Goal: Obtain resource: Obtain resource

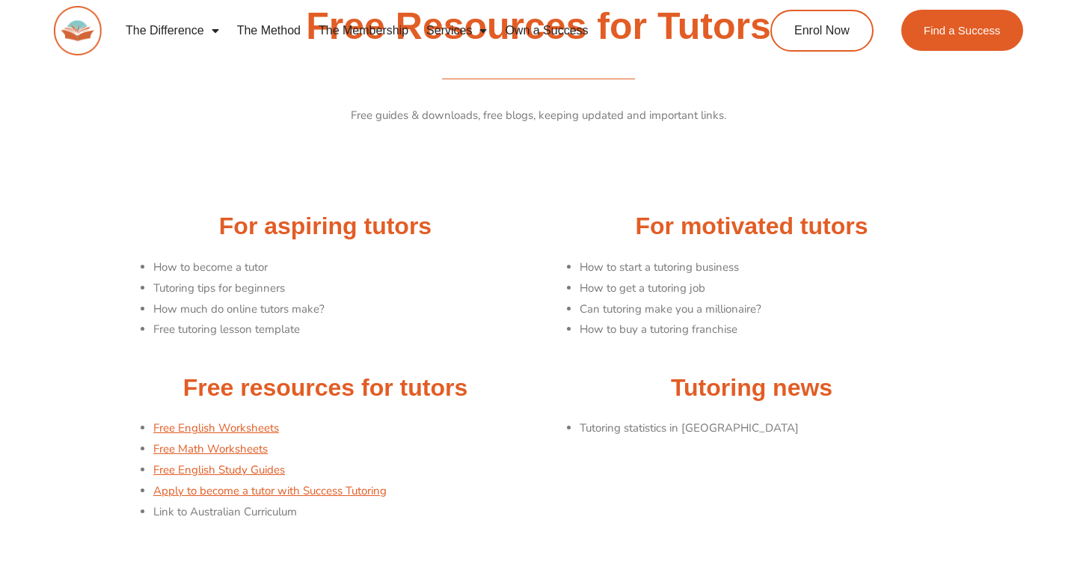
click at [622, 268] on li "How to start a tutoring business" at bounding box center [768, 267] width 378 height 21
click at [247, 452] on link "Free Math Worksheets" at bounding box center [210, 448] width 114 height 15
click at [242, 431] on link "Free English Worksheets" at bounding box center [216, 427] width 126 height 15
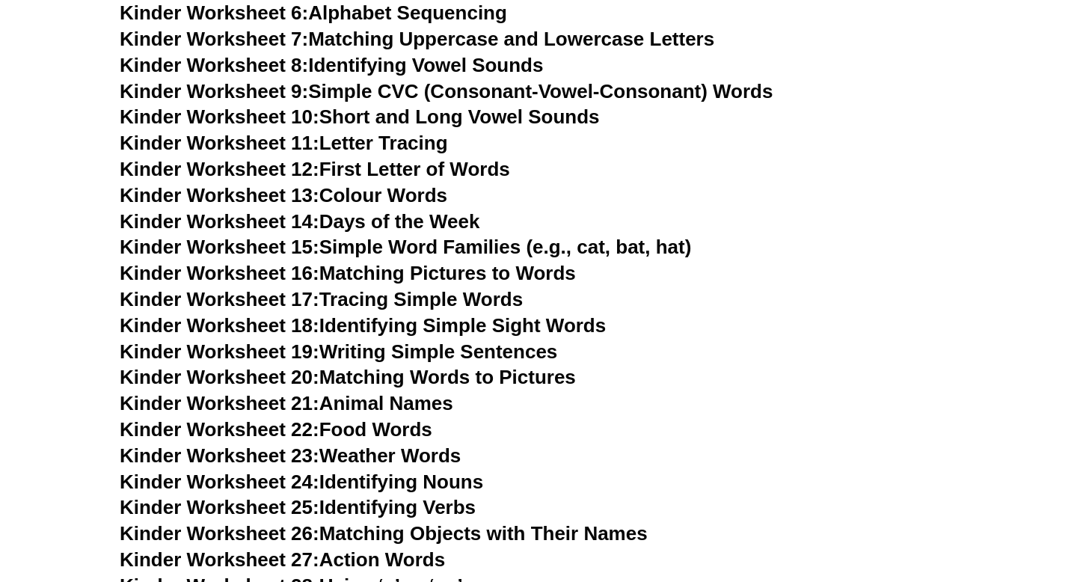
scroll to position [817, 0]
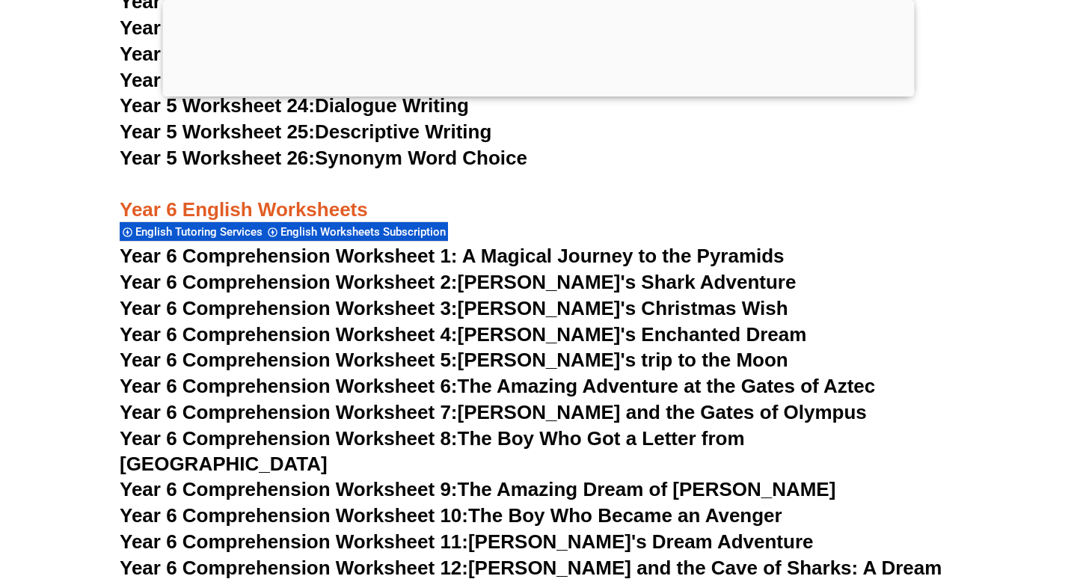
scroll to position [8221, 0]
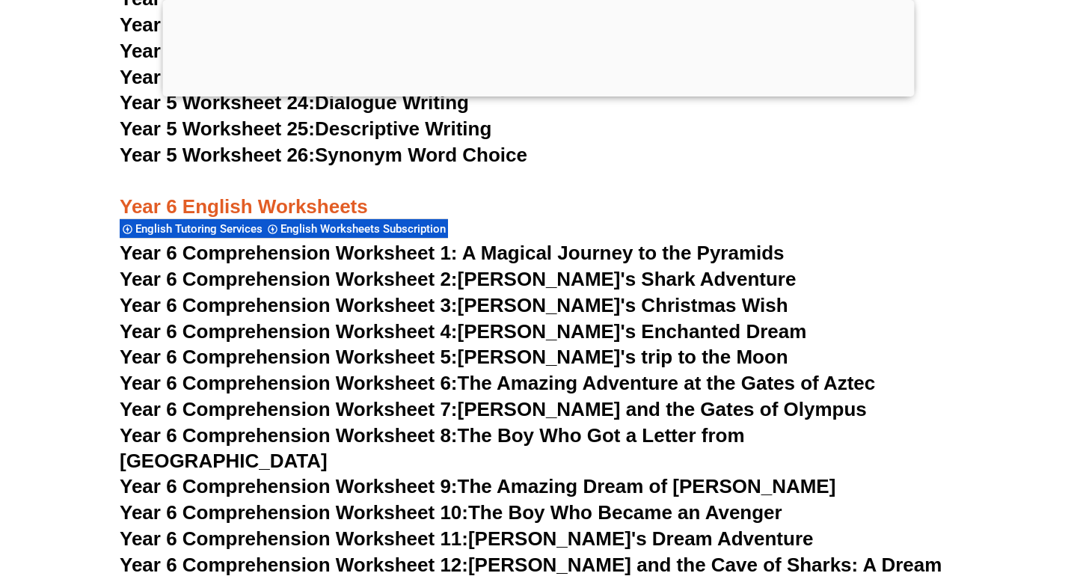
click at [538, 93] on div at bounding box center [538, 93] width 751 height 0
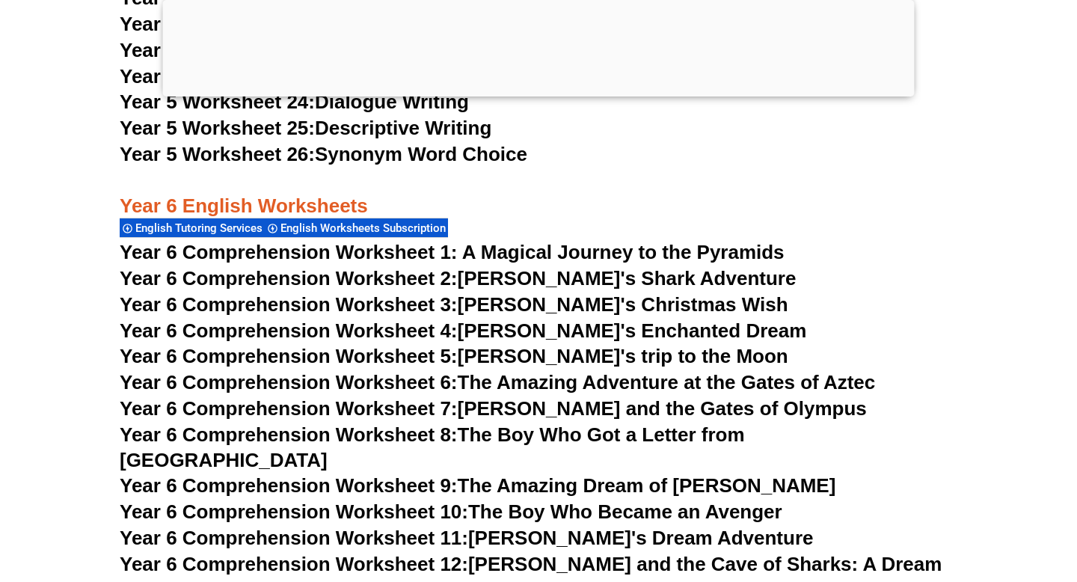
scroll to position [8129, 0]
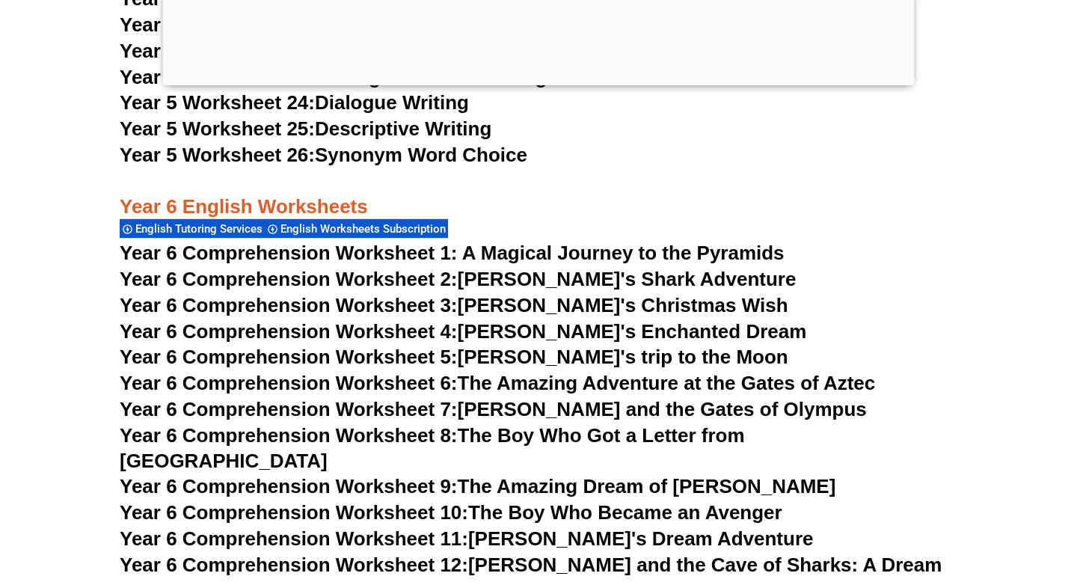
click at [537, 107] on h3 "Year 5 Worksheet 24: Dialogue Writing" at bounding box center [538, 102] width 837 height 25
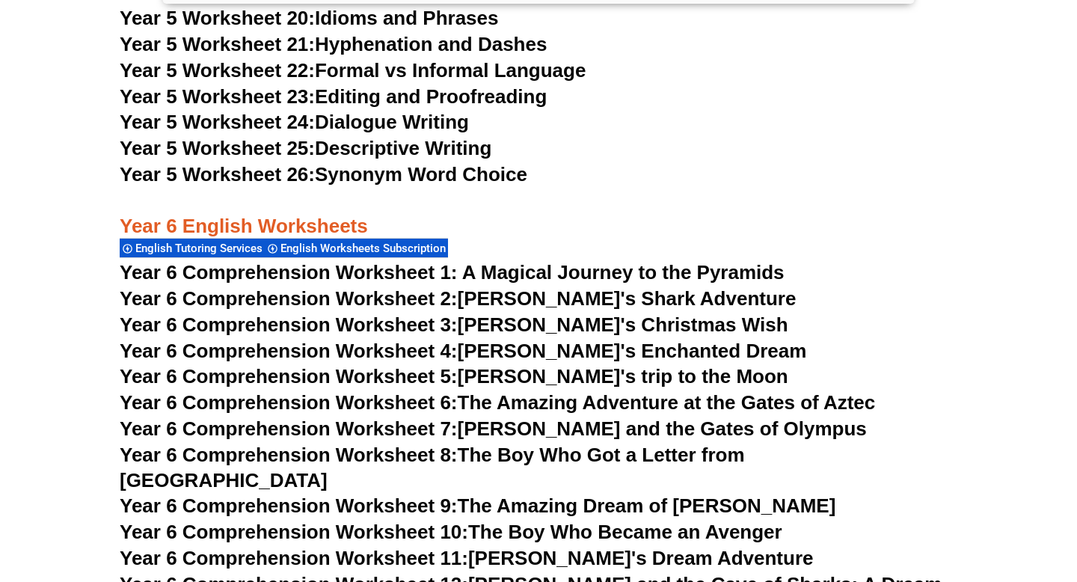
scroll to position [8107, 0]
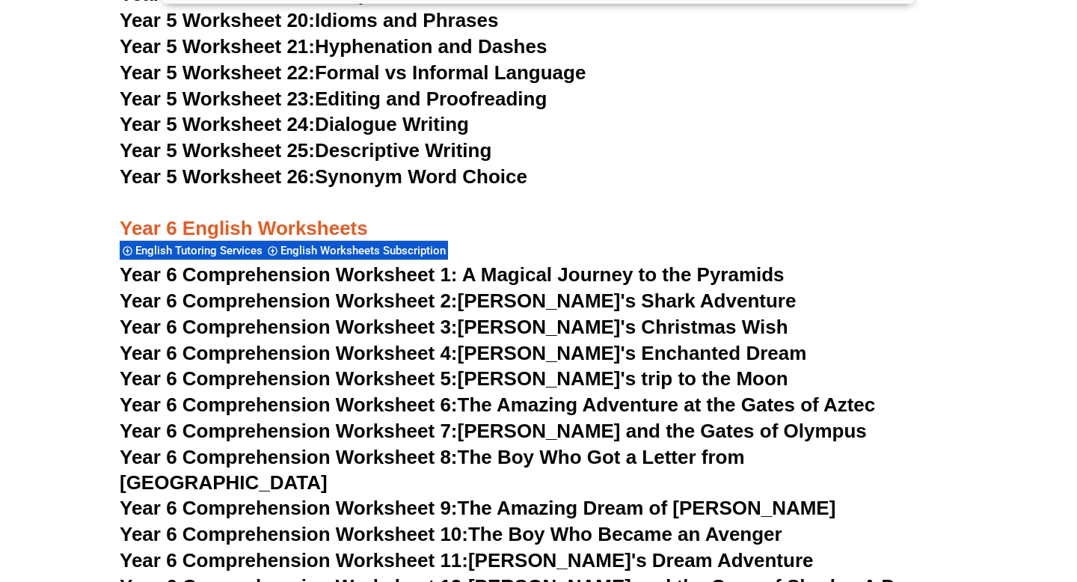
click at [426, 247] on span "English Worksheets Subscription" at bounding box center [365, 250] width 170 height 13
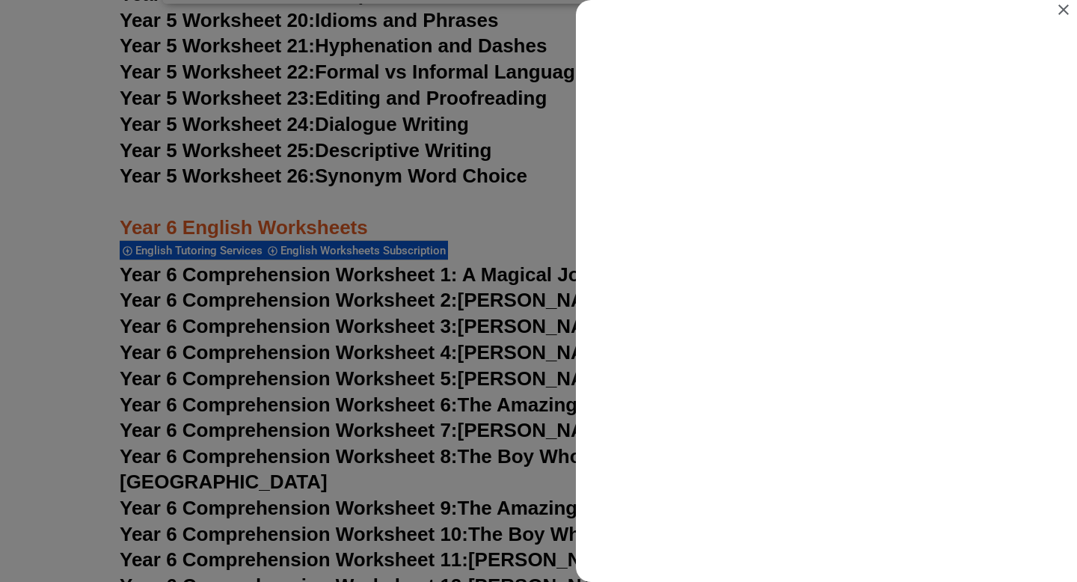
scroll to position [0, 0]
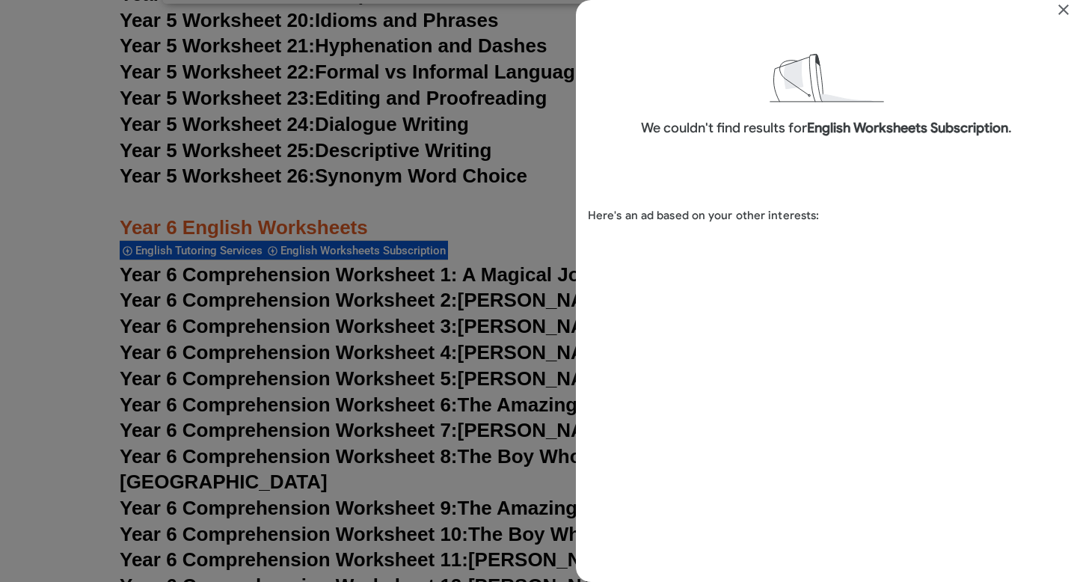
click at [471, 218] on div "Search results for English Worksheets Subscription" at bounding box center [538, 291] width 1077 height 582
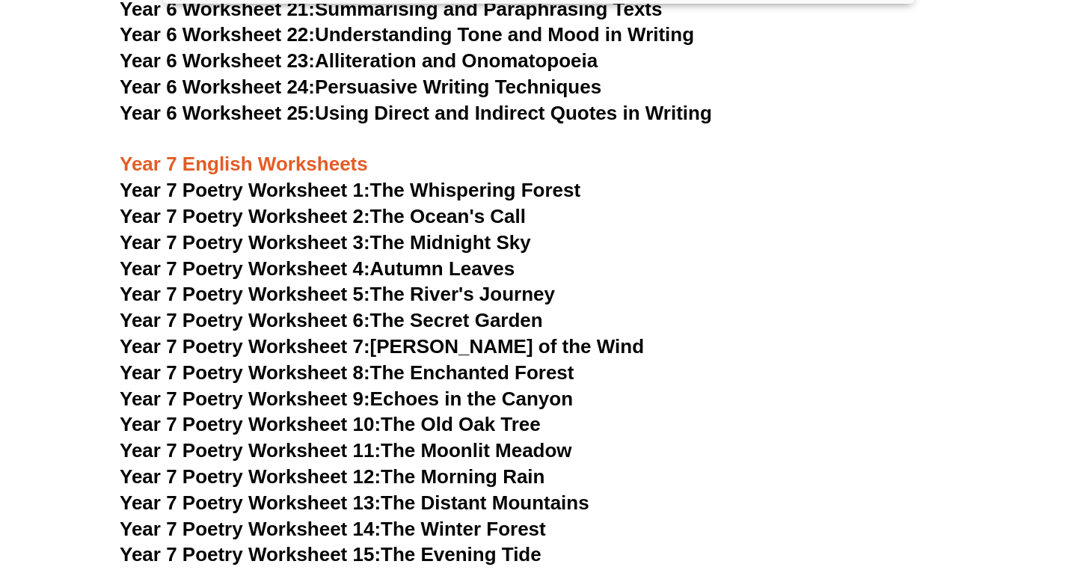
scroll to position [9330, 0]
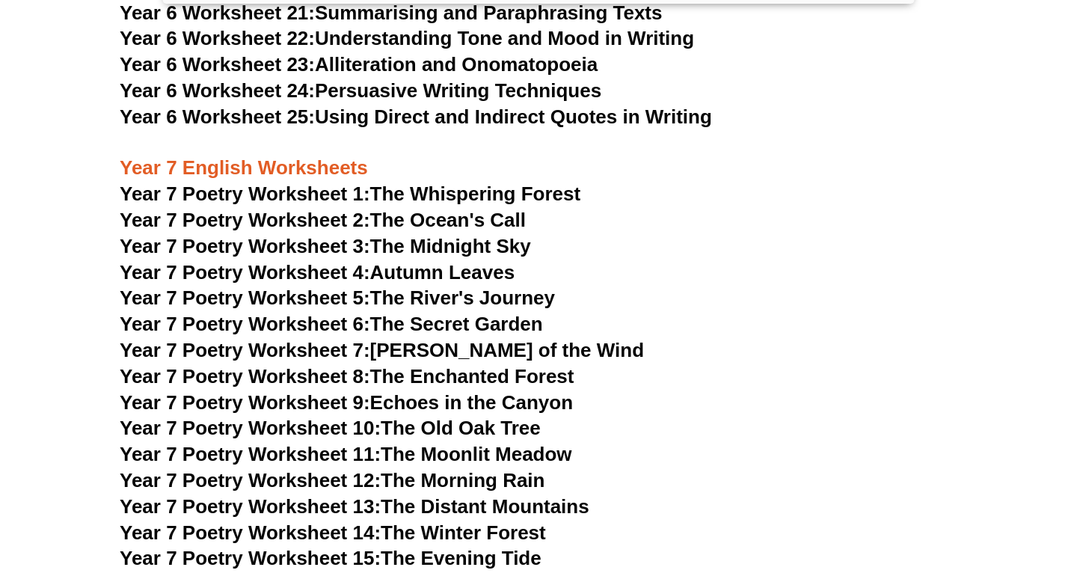
click at [408, 182] on link "Year 7 Poetry Worksheet 1: The Whispering Forest" at bounding box center [350, 193] width 461 height 22
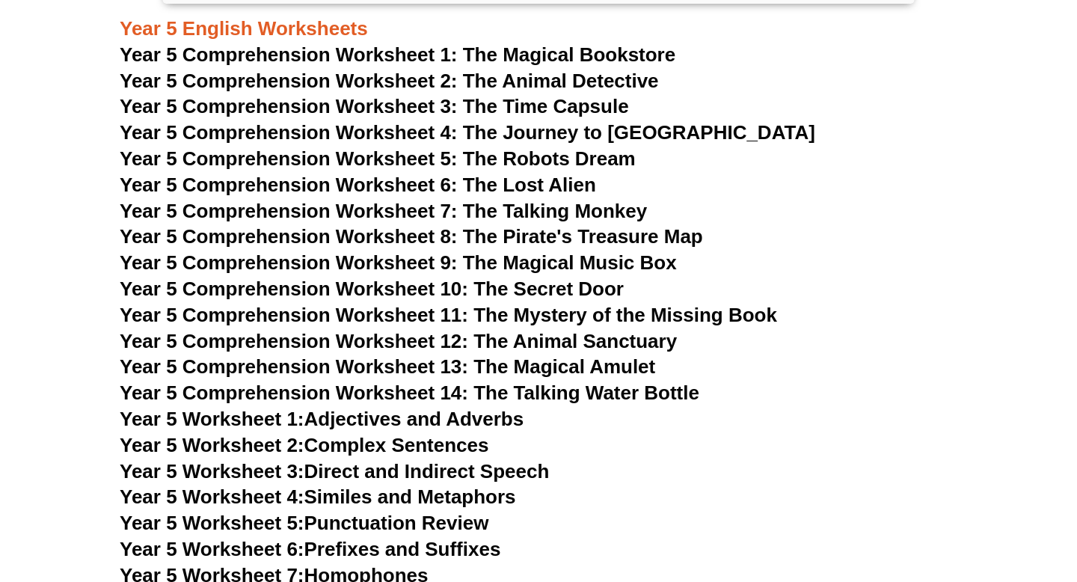
scroll to position [6723, 0]
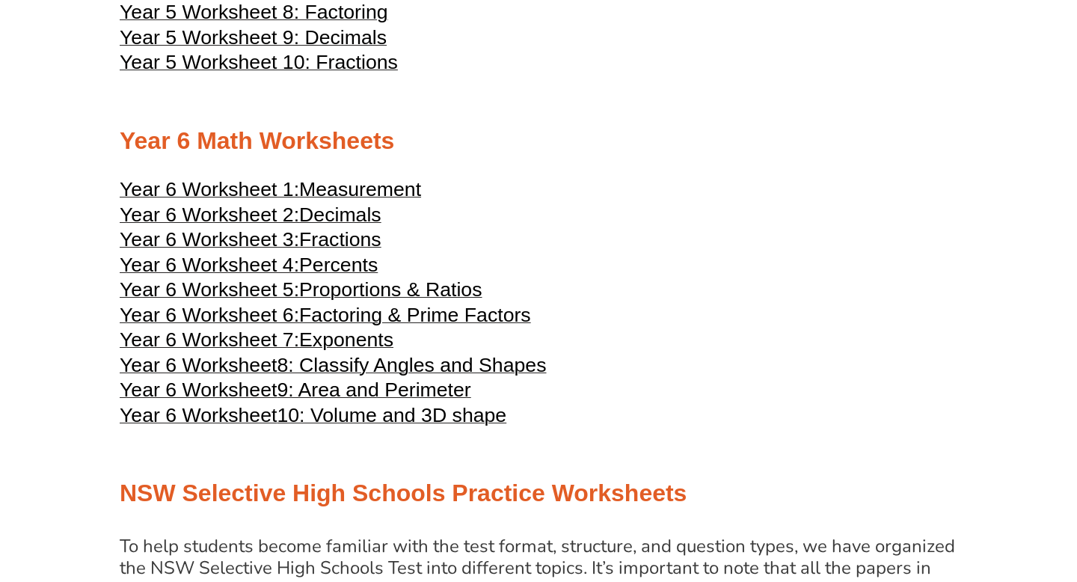
scroll to position [2493, 0]
click at [383, 427] on span "10: Volume and 3D shape" at bounding box center [392, 416] width 230 height 22
click at [437, 377] on span "8: Classify Angles and Shapes" at bounding box center [411, 365] width 269 height 22
click at [316, 251] on span "Fractions" at bounding box center [340, 240] width 82 height 22
click at [331, 327] on span "Factoring & Prime Factors" at bounding box center [415, 315] width 232 height 22
